Goal: Information Seeking & Learning: Check status

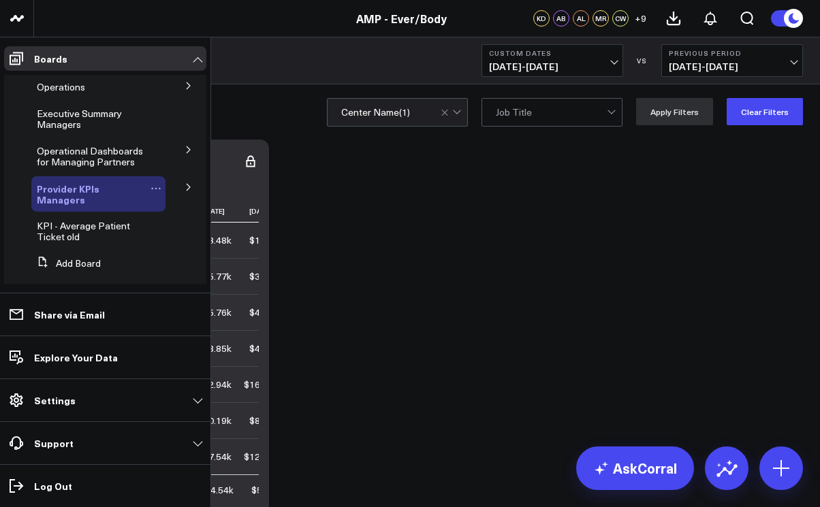
click at [66, 192] on span "Provider KPIs Managers" at bounding box center [68, 194] width 63 height 25
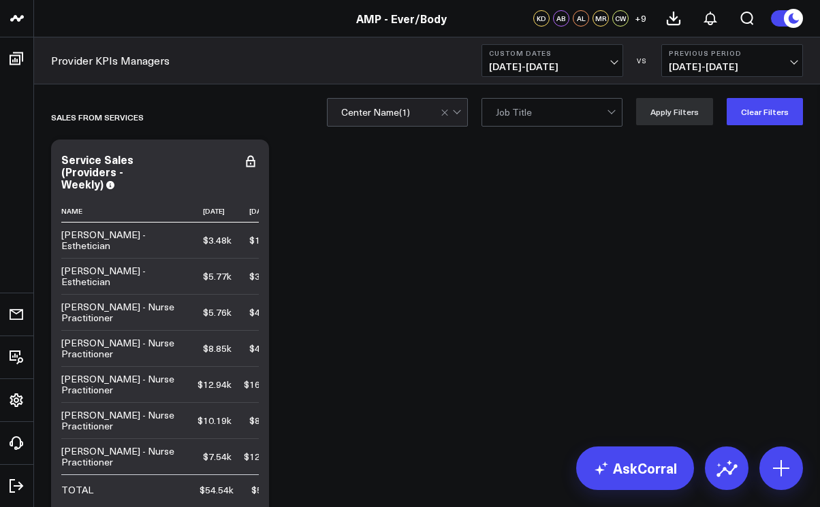
click at [610, 61] on span "[DATE] - [DATE]" at bounding box center [552, 66] width 127 height 11
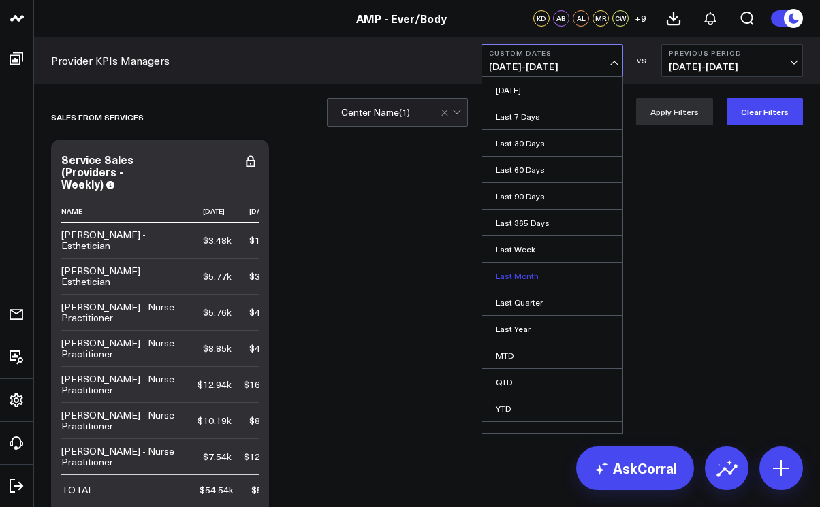
click at [511, 268] on link "Last Month" at bounding box center [552, 276] width 140 height 26
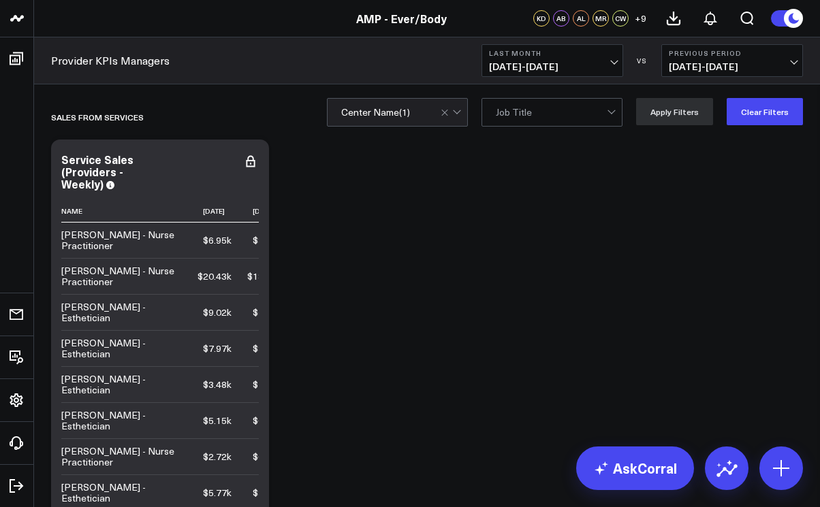
click at [464, 111] on div at bounding box center [451, 112] width 23 height 27
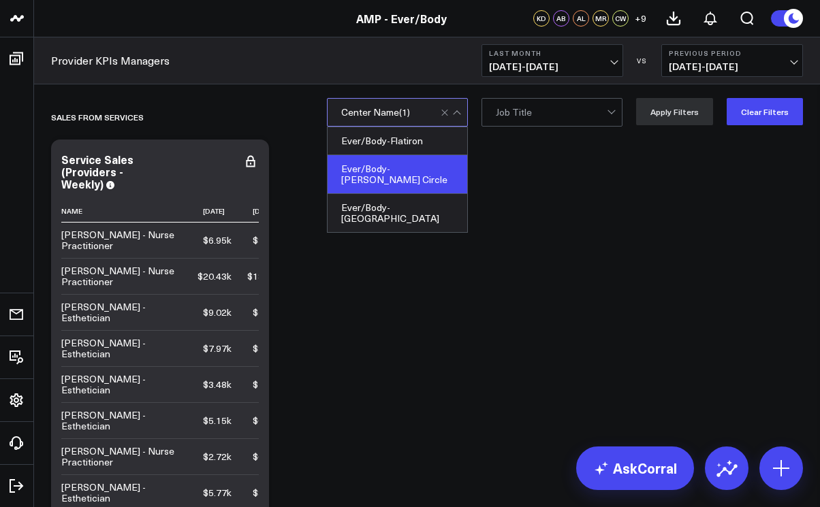
click at [423, 166] on div "Ever/Body-[PERSON_NAME] Circle" at bounding box center [397, 174] width 140 height 39
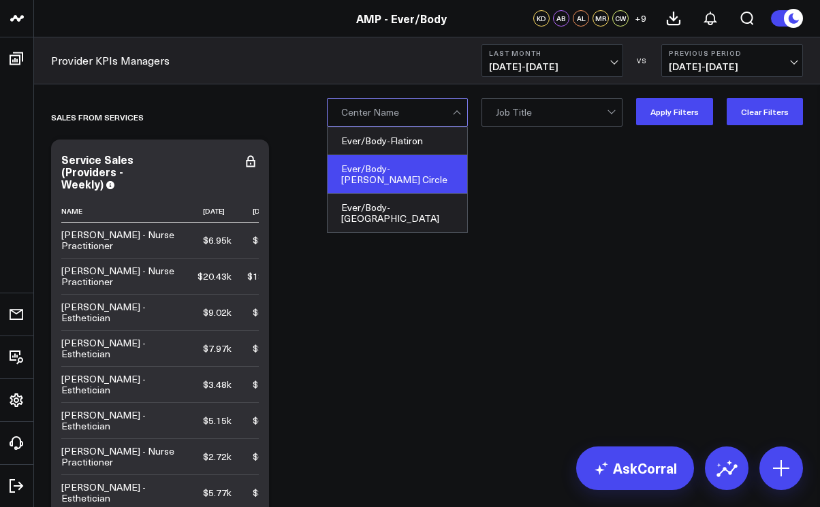
click at [422, 166] on div "Ever/Body-[PERSON_NAME] Circle" at bounding box center [397, 174] width 140 height 39
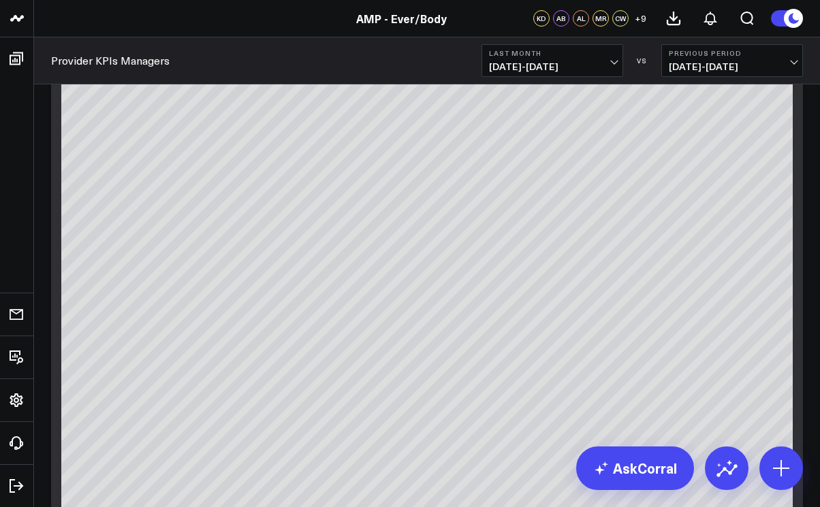
scroll to position [3094, 0]
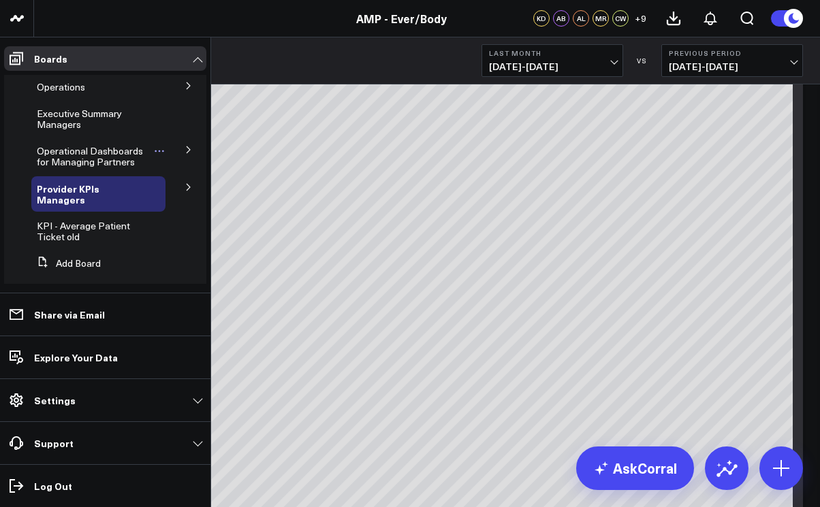
click at [69, 156] on span "Operational Dashboards for Managing Partners" at bounding box center [90, 156] width 106 height 24
click at [81, 157] on span "Operational Dashboards for Managing Partners" at bounding box center [90, 156] width 106 height 24
click at [184, 150] on icon at bounding box center [188, 150] width 8 height 8
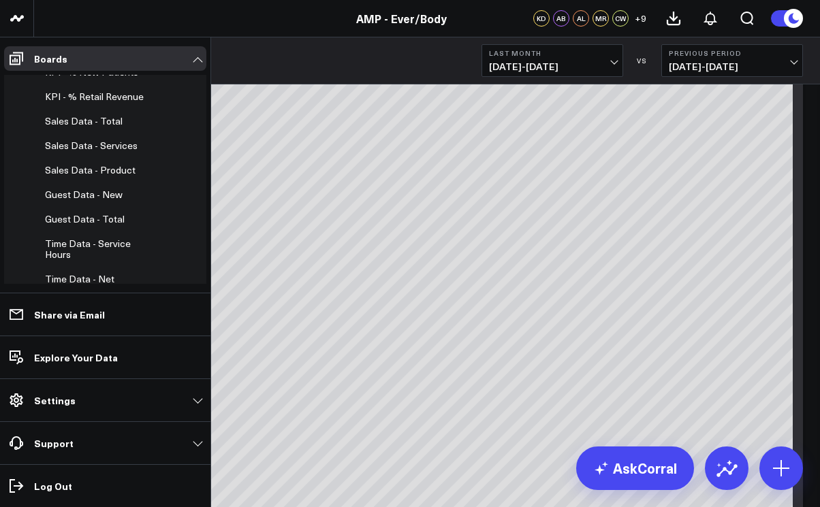
scroll to position [222, 0]
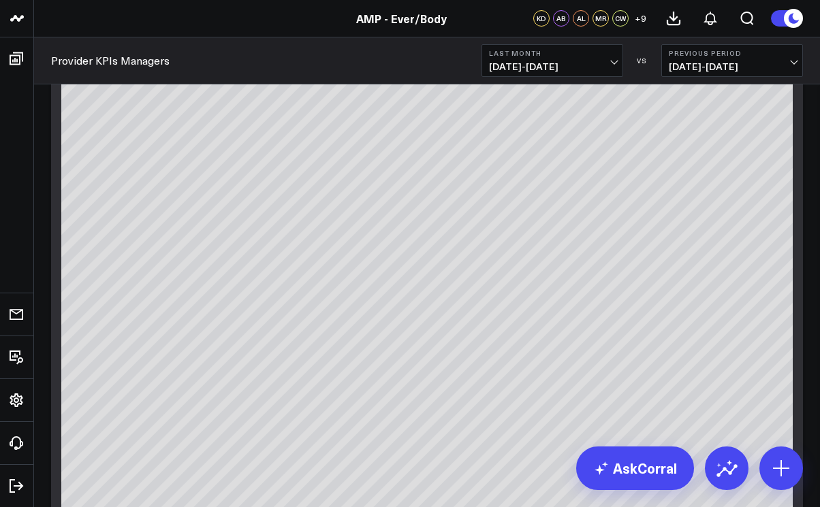
click at [289, 66] on div "Provider KPIs Managers Last Month [DATE] - [DATE] VS Previous Period [DATE] - […" at bounding box center [427, 60] width 786 height 47
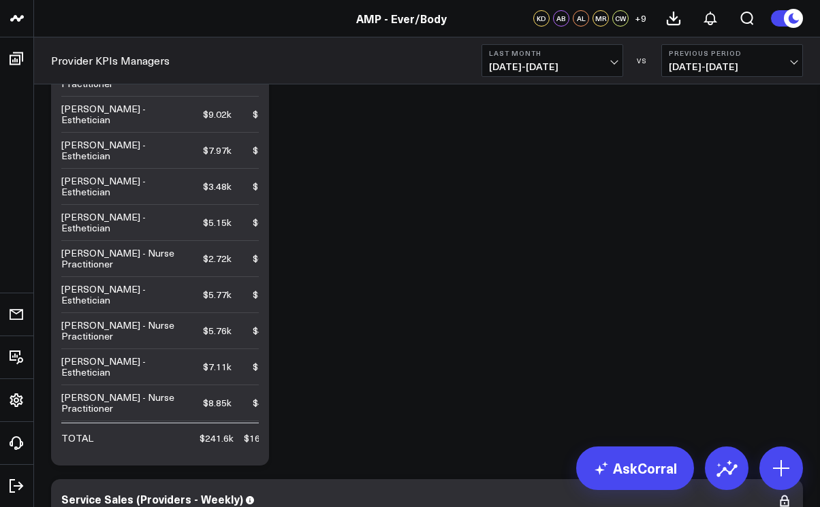
scroll to position [0, 0]
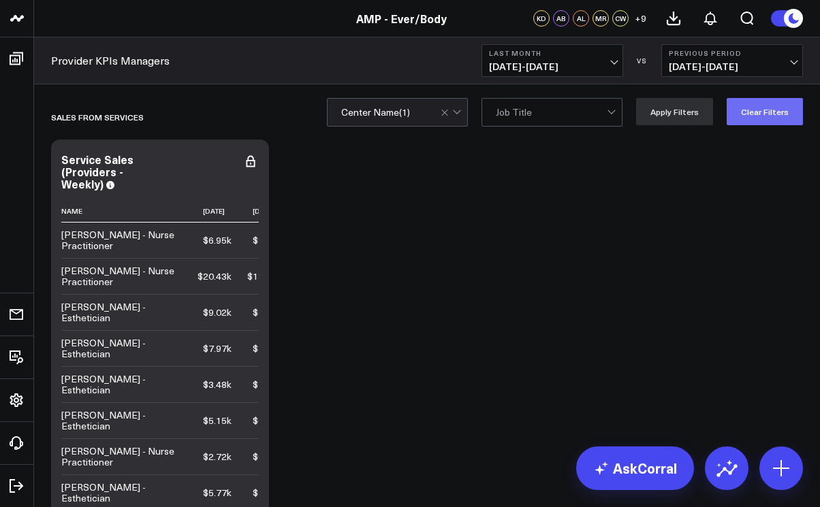
click at [758, 110] on button "Clear Filters" at bounding box center [764, 111] width 76 height 27
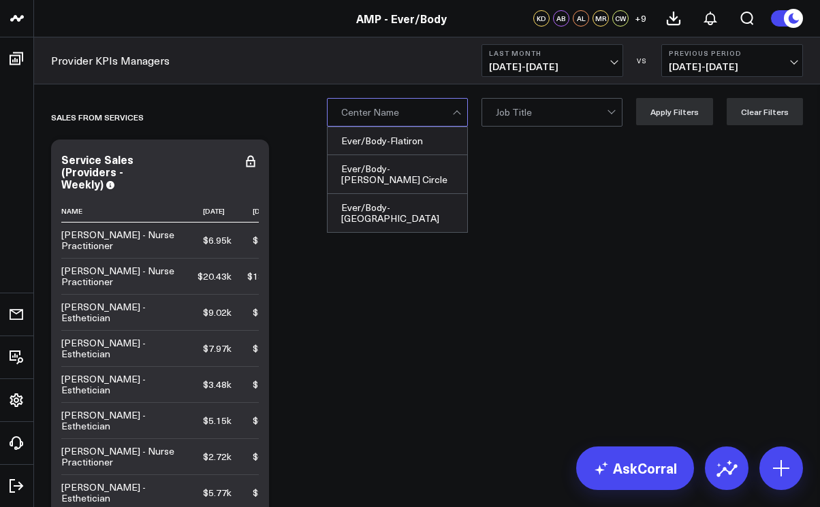
click at [462, 114] on div at bounding box center [458, 112] width 12 height 27
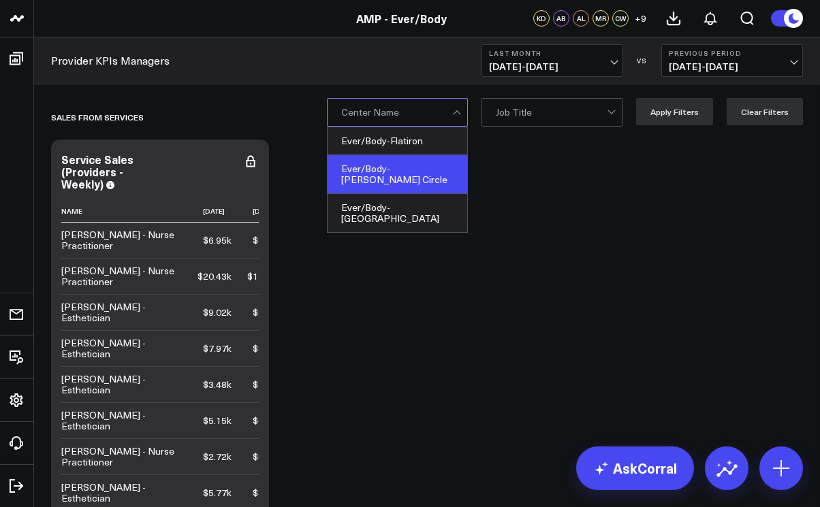
click at [431, 165] on div "Ever/Body-[PERSON_NAME] Circle" at bounding box center [397, 174] width 140 height 39
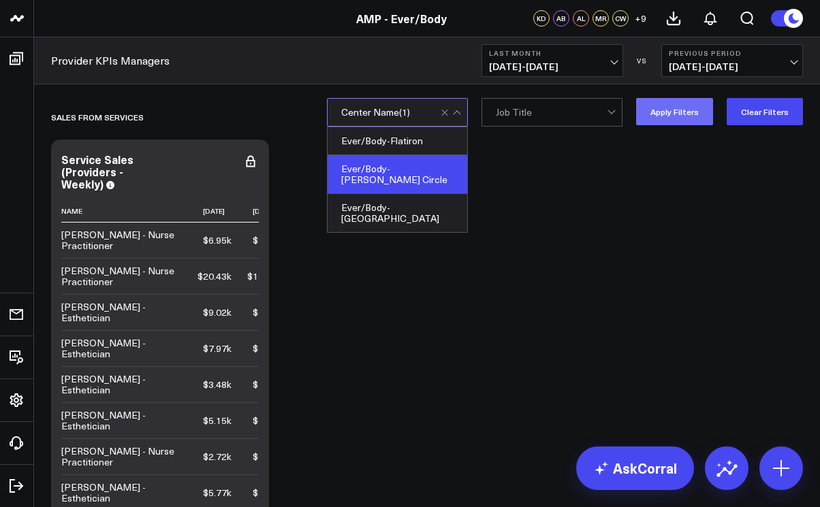
click at [688, 118] on button "Apply Filters" at bounding box center [674, 111] width 77 height 27
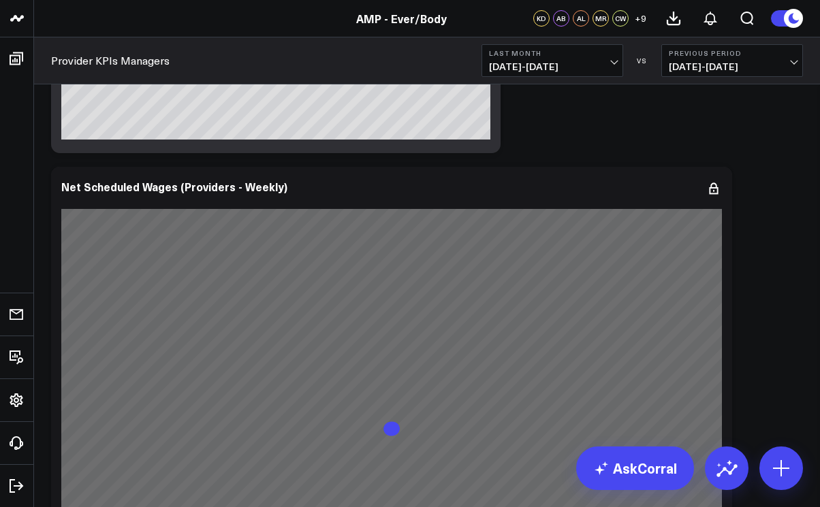
scroll to position [5636, 0]
